Goal: Task Accomplishment & Management: Contribute content

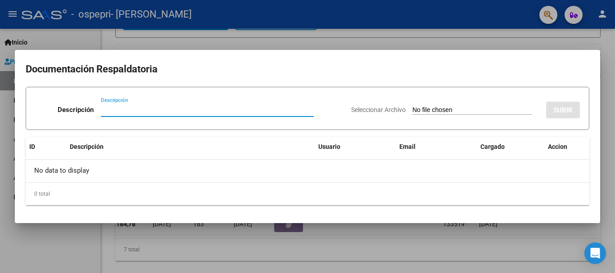
click at [111, 109] on input "Descripción" at bounding box center [207, 110] width 213 height 8
type input "AUTORIZACION"
click at [430, 109] on input "Seleccionar Archivo" at bounding box center [471, 110] width 119 height 9
type input "C:\fakepath\AUTORIZACION SEPT..docx"
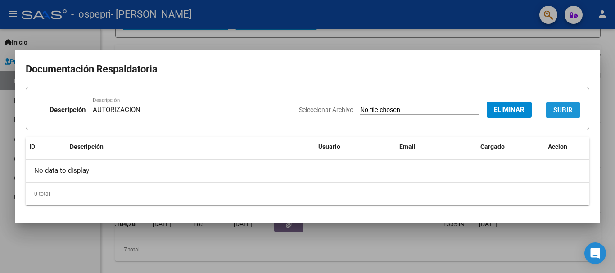
click at [556, 115] on button "SUBIR" at bounding box center [563, 110] width 34 height 17
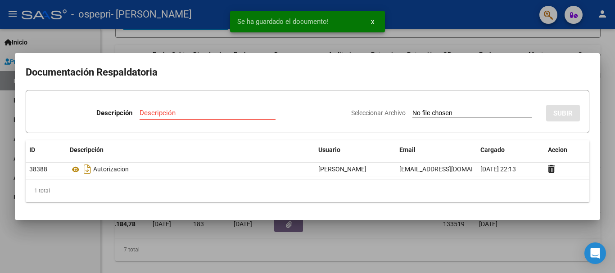
click at [145, 114] on input "Descripción" at bounding box center [208, 113] width 136 height 8
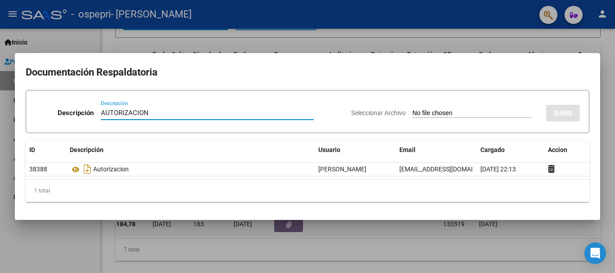
type input "AUTORIZACION"
click at [315, 70] on h2 "Documentación Respaldatoria" at bounding box center [307, 72] width 563 height 17
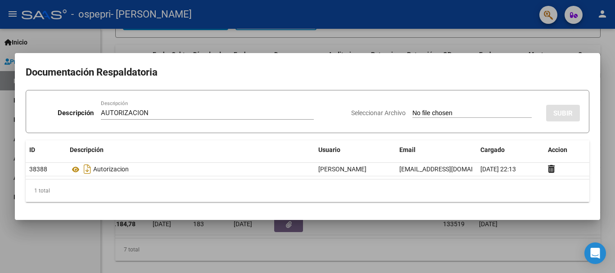
click at [485, 234] on div at bounding box center [307, 136] width 615 height 273
